Goal: Navigation & Orientation: Find specific page/section

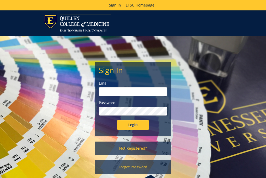
type input "[EMAIL_ADDRESS][DOMAIN_NAME]"
click at [129, 129] on input "Login" at bounding box center [132, 125] width 31 height 10
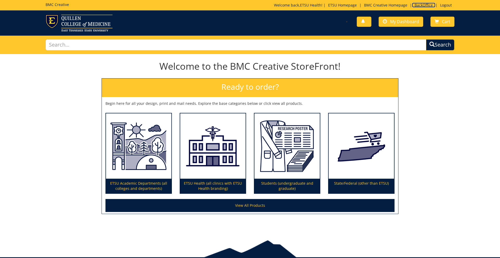
click at [265, 6] on link "BackOffice" at bounding box center [423, 5] width 23 height 5
